Goal: Navigation & Orientation: Find specific page/section

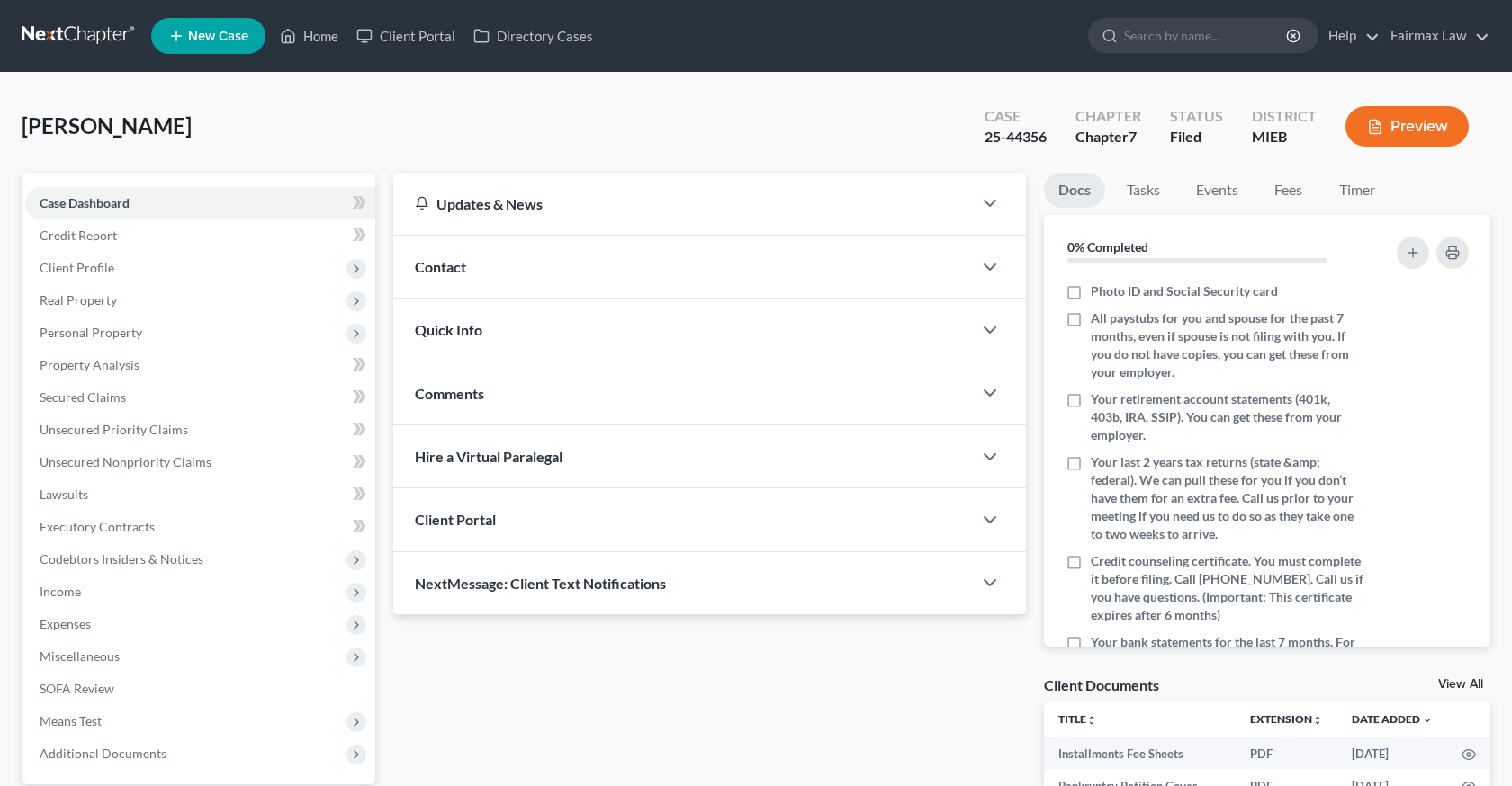
scroll to position [176, 0]
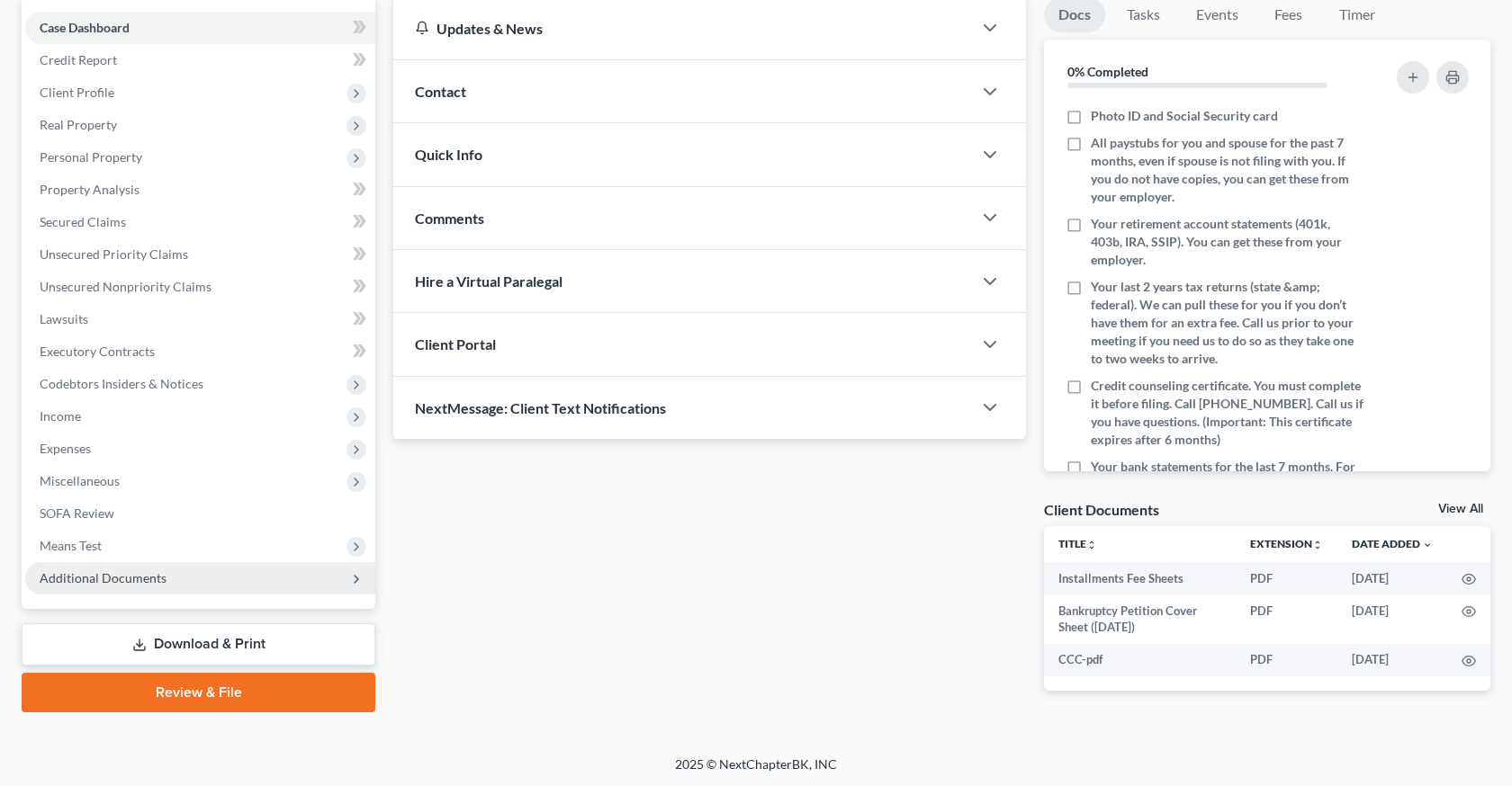
click at [164, 580] on span "Additional Documents" at bounding box center [200, 578] width 350 height 33
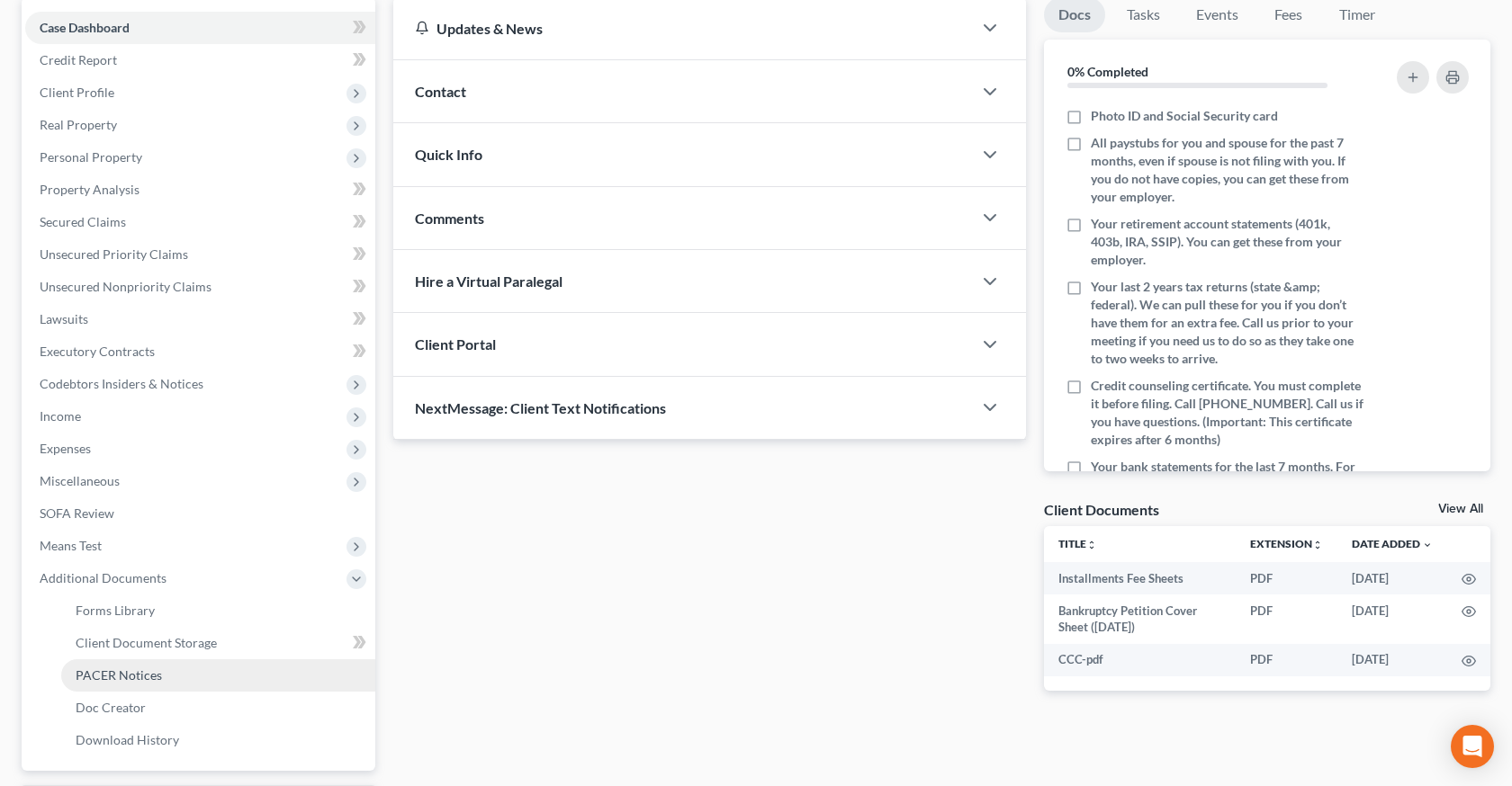
click at [145, 679] on span "PACER Notices" at bounding box center [118, 675] width 87 height 15
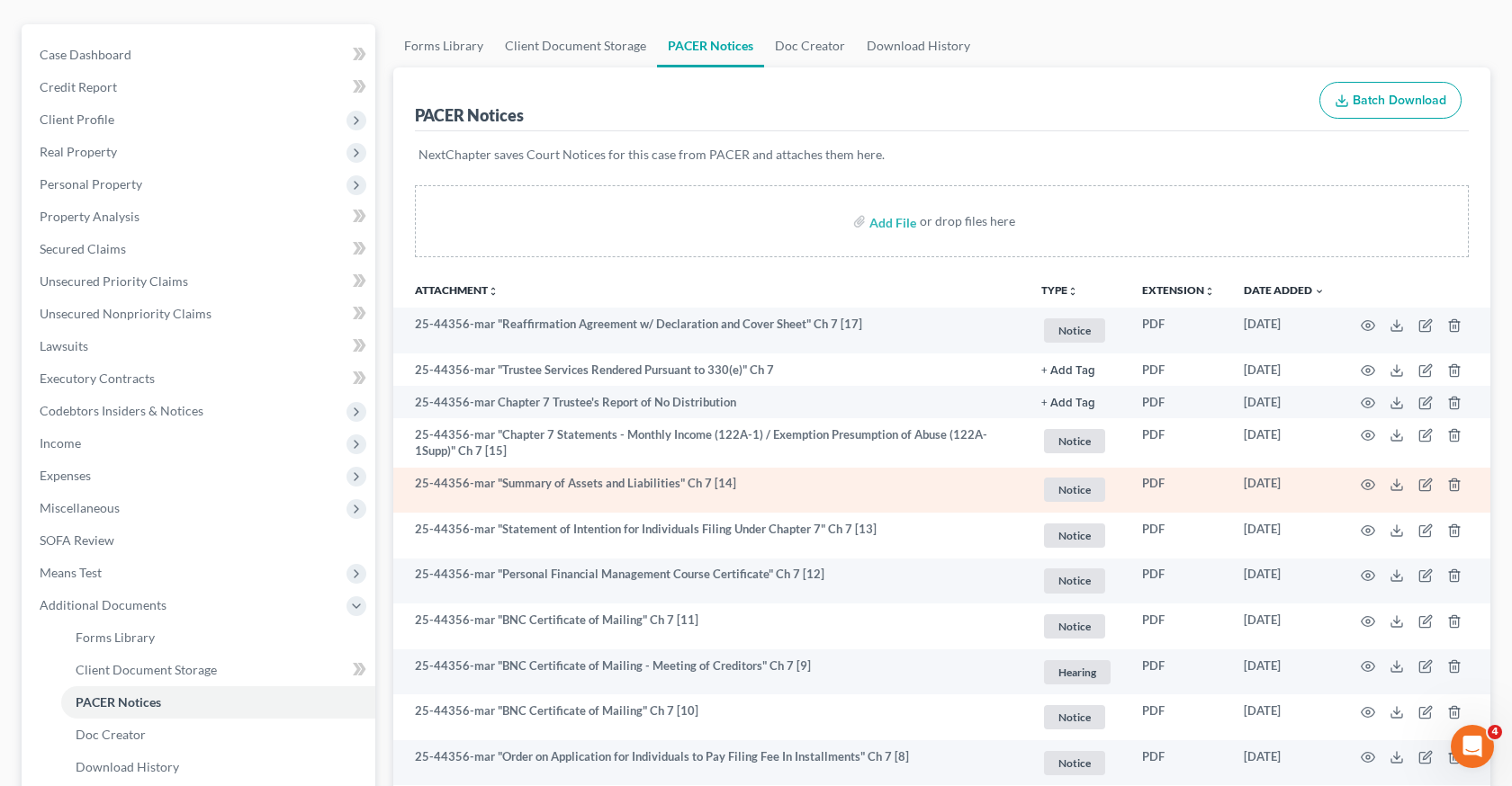
scroll to position [152, 0]
